Goal: Task Accomplishment & Management: Complete application form

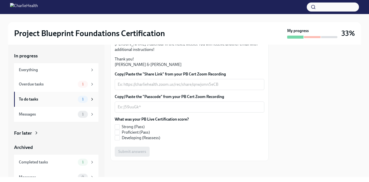
scroll to position [8, 0]
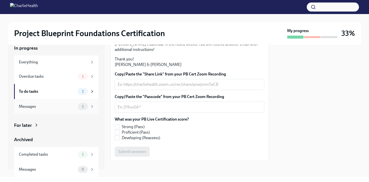
click at [70, 111] on div "Messages 1" at bounding box center [56, 106] width 84 height 15
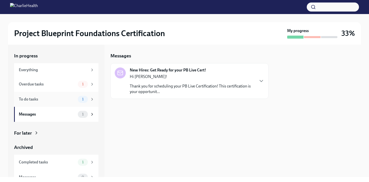
click at [56, 104] on div "To do tasks 1" at bounding box center [56, 99] width 84 height 15
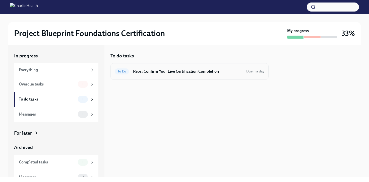
click at [146, 77] on div "To Do Reps: Confirm Your Live Certification Completion Due in a day" at bounding box center [189, 71] width 158 height 17
click at [160, 69] on h6 "Reps: Confirm Your Live Certification Completion" at bounding box center [187, 72] width 109 height 6
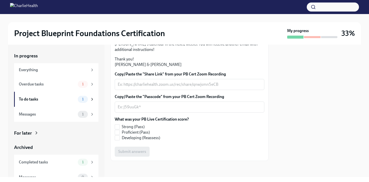
scroll to position [134, 0]
click at [166, 85] on textarea "Copy/Paste the "Share Link" from your PB Cert Zoom Recording" at bounding box center [190, 85] width 144 height 6
click at [162, 111] on div "x ​" at bounding box center [190, 107] width 150 height 11
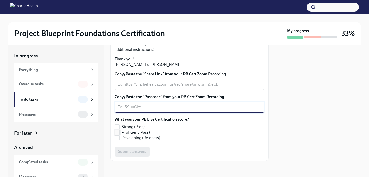
click at [125, 134] on span "Proficient (Pass)" at bounding box center [136, 133] width 28 height 6
click at [119, 134] on input "Proficient (Pass)" at bounding box center [117, 132] width 5 height 5
checkbox input "true"
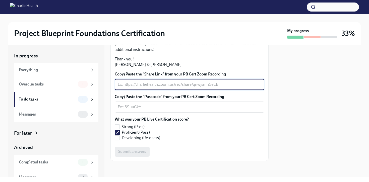
click at [143, 87] on textarea "Copy/Paste the "Share Link" from your PB Cert Zoom Recording" at bounding box center [190, 85] width 144 height 6
type textarea "I have a file of the video, not a link"
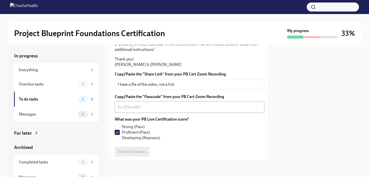
click at [143, 111] on div "x ​" at bounding box center [190, 107] width 150 height 11
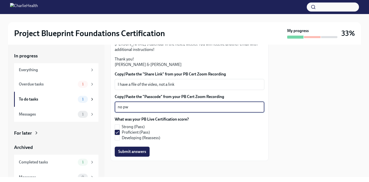
type textarea "no pw"
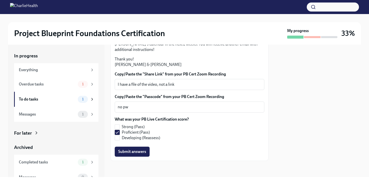
click at [244, 136] on div "What was your PB Live Certification score? Strong (Pass) Proficient (Pass) Deve…" at bounding box center [190, 129] width 150 height 24
click at [131, 154] on span "Submit answers" at bounding box center [132, 151] width 28 height 5
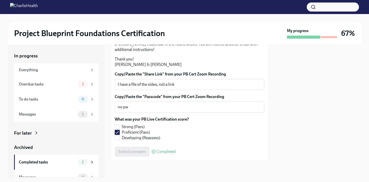
scroll to position [8, 0]
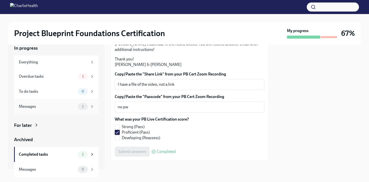
click at [71, 105] on div "Messages" at bounding box center [47, 107] width 57 height 6
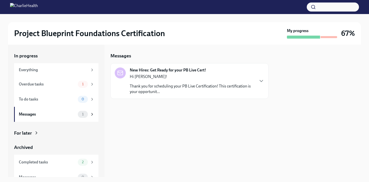
click at [162, 81] on div "Hi [PERSON_NAME]! Thank you for scheduling your PB Live Certification! This cer…" at bounding box center [192, 84] width 124 height 21
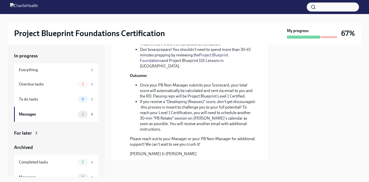
scroll to position [227, 0]
